Goal: Information Seeking & Learning: Learn about a topic

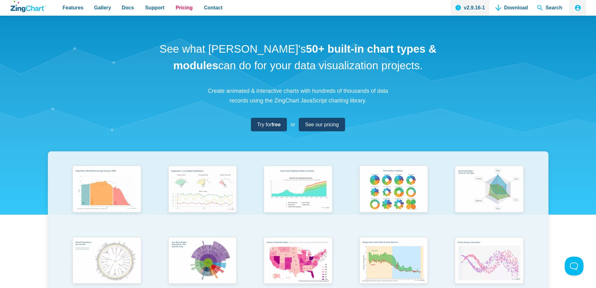
click at [182, 6] on span "Pricing" at bounding box center [184, 7] width 17 height 8
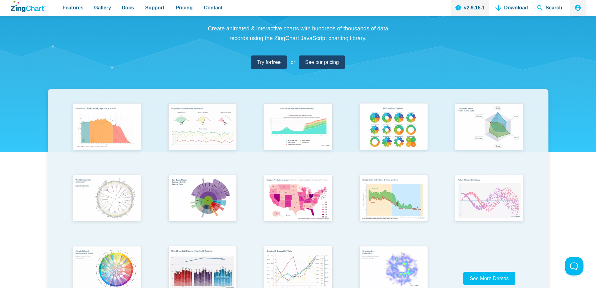
scroll to position [63, 0]
click at [96, 138] on img "App Content" at bounding box center [106, 127] width 79 height 56
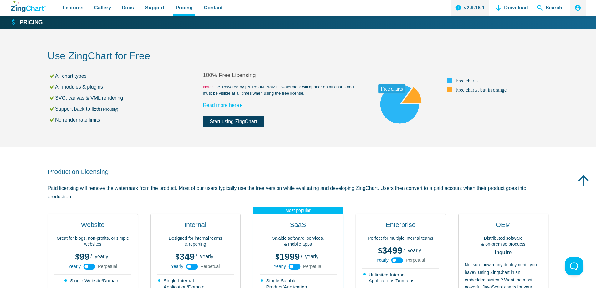
click at [358, 127] on area "App Content" at bounding box center [358, 127] width 0 height 0
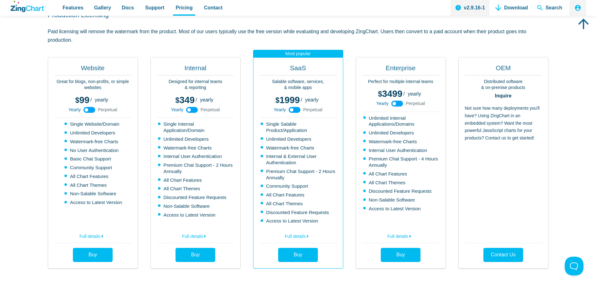
scroll to position [63, 0]
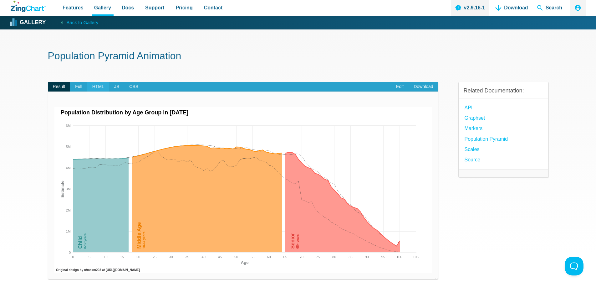
click at [102, 87] on span "HTML" at bounding box center [98, 87] width 22 height 10
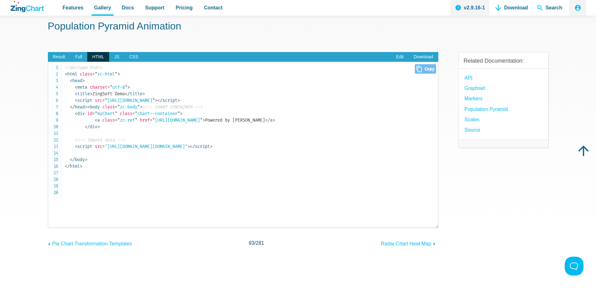
scroll to position [31, 0]
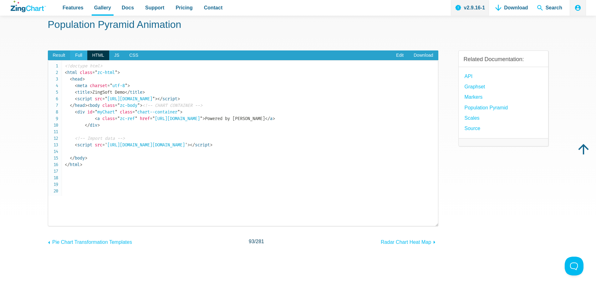
click at [82, 58] on span "Full" at bounding box center [78, 55] width 17 height 10
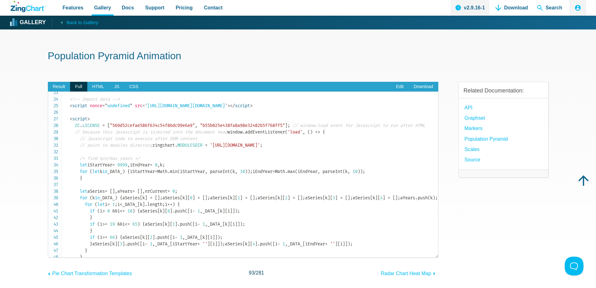
scroll to position [157, 0]
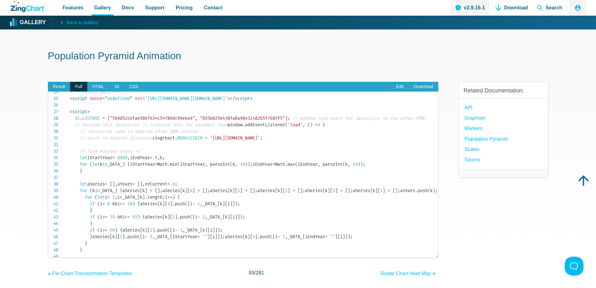
click at [197, 140] on code "<!doctype html> < html class = " zc-html " > < head > < meta charset = " utf-8 …" at bounding box center [251, 288] width 373 height 703
click at [192, 162] on code "<!doctype html> < html class = " zc-html " > < head > < meta charset = " utf-8 …" at bounding box center [251, 288] width 373 height 703
click at [195, 144] on code "<!doctype html> < html class = " zc-html " > < head > < meta charset = " utf-8 …" at bounding box center [251, 288] width 373 height 703
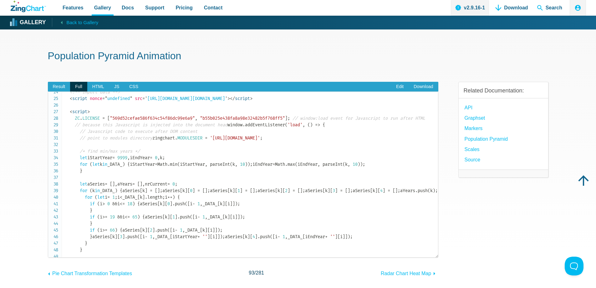
click at [195, 144] on code "<!doctype html> < html class = " zc-html " > < head > < meta charset = " utf-8 …" at bounding box center [251, 288] width 373 height 703
click at [195, 145] on code "<!doctype html> < html class = " zc-html " > < head > < meta charset = " utf-8 …" at bounding box center [251, 288] width 373 height 703
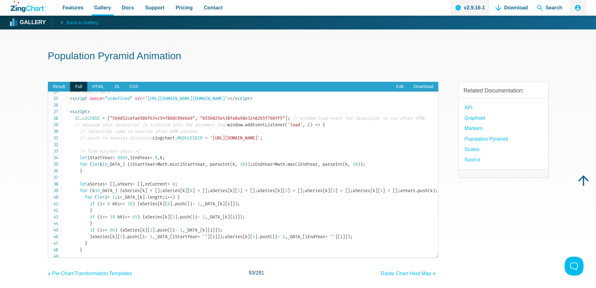
click at [195, 145] on code "<!doctype html> < html class = " zc-html " > < head > < meta charset = " utf-8 …" at bounding box center [251, 288] width 373 height 703
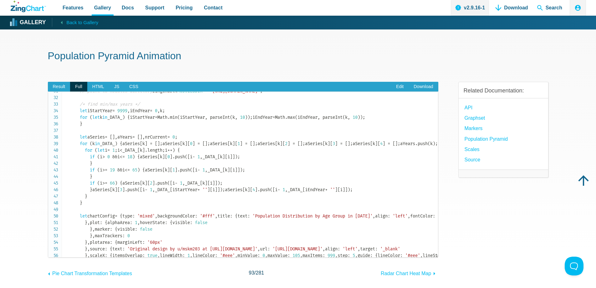
scroll to position [219, 0]
